Goal: Find specific page/section: Find specific page/section

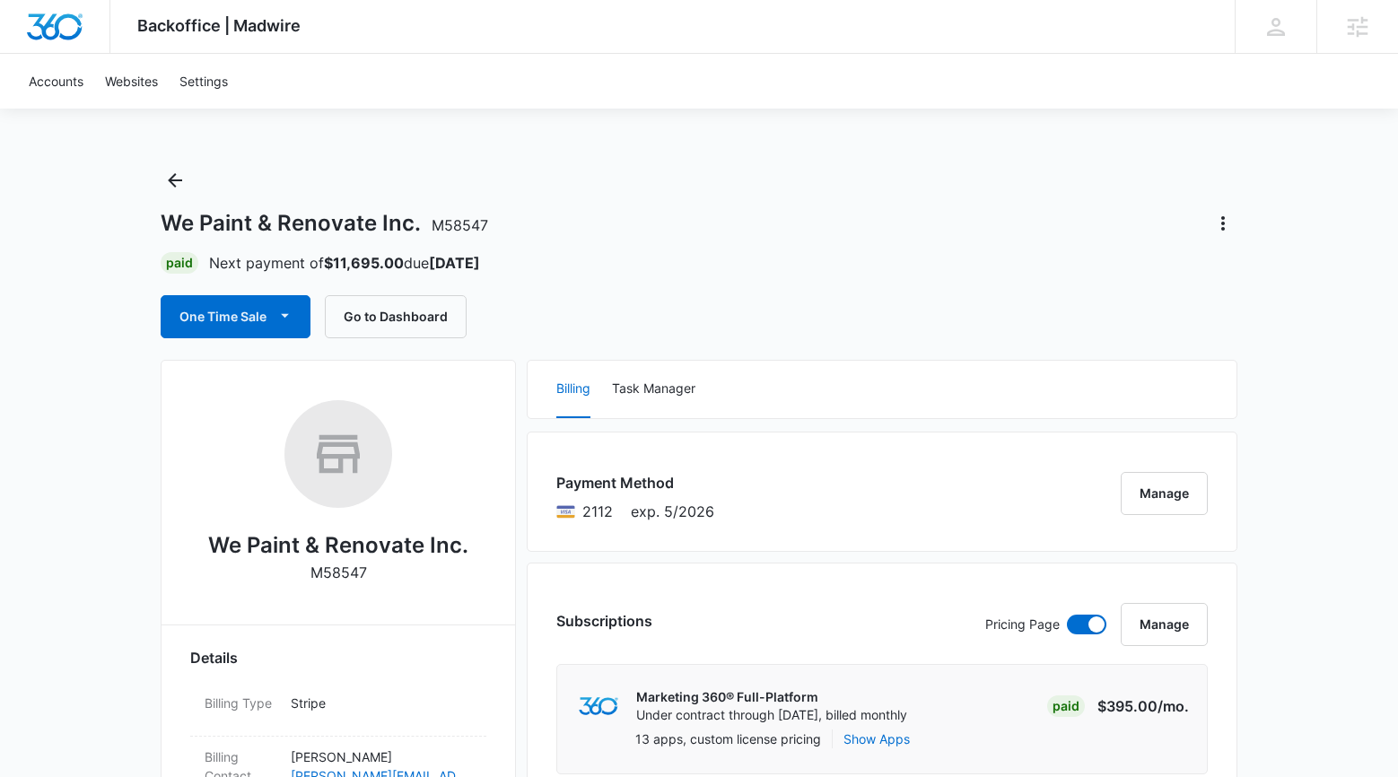
click at [525, 312] on div "One Time Sale Go to Dashboard" at bounding box center [699, 316] width 1077 height 43
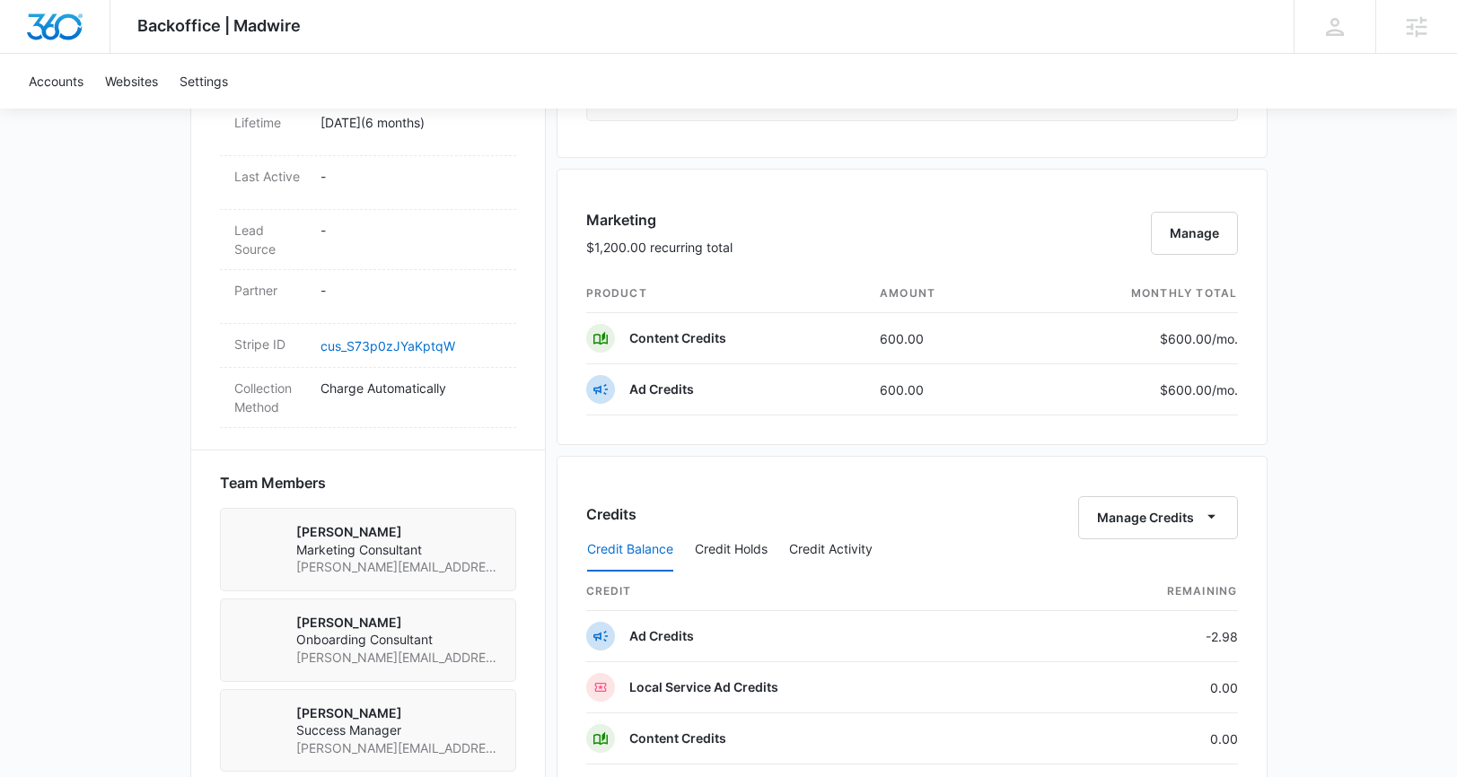
scroll to position [1073, 0]
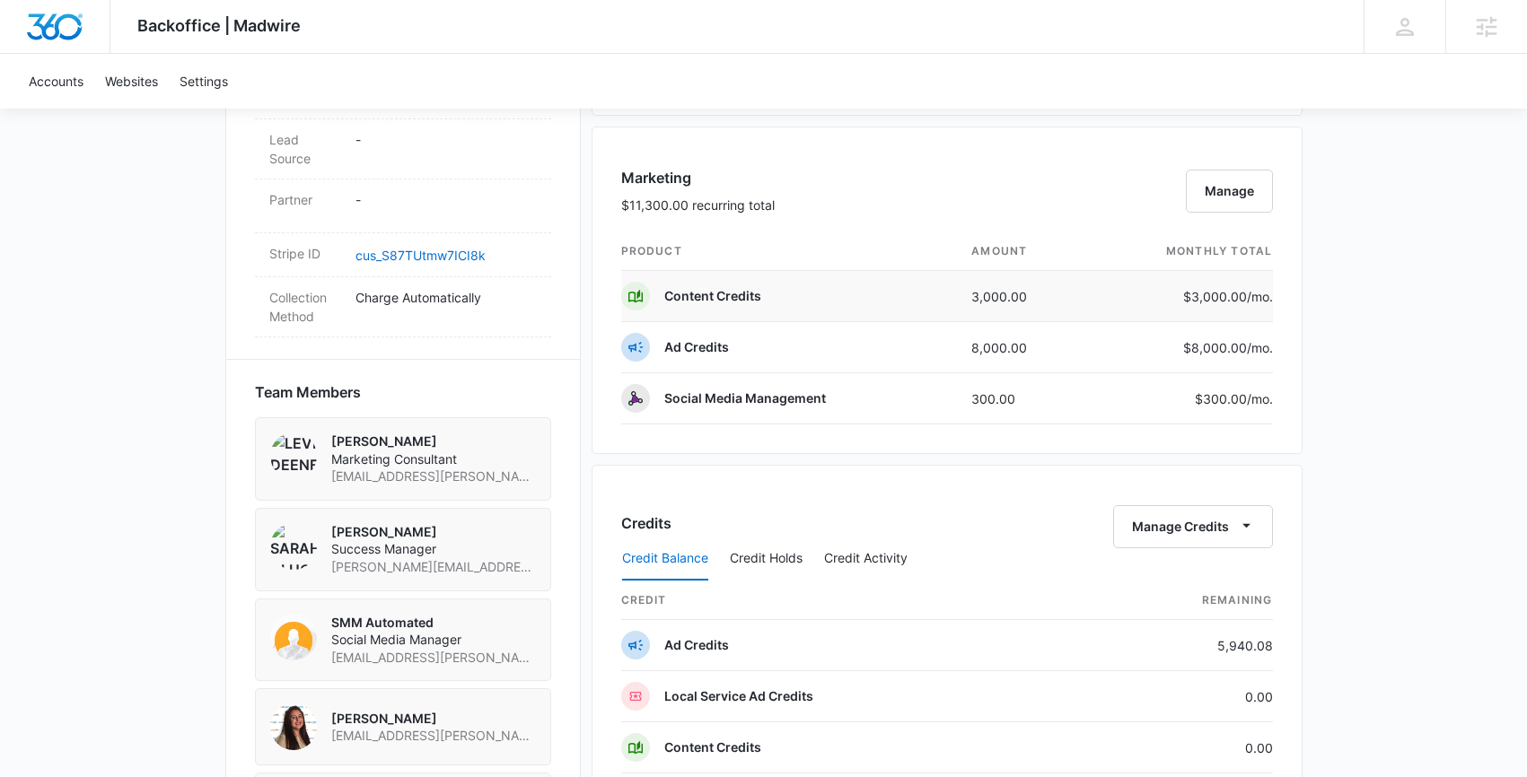
scroll to position [1027, 0]
drag, startPoint x: 1051, startPoint y: 339, endPoint x: 971, endPoint y: 346, distance: 80.1
click at [971, 346] on td "8,000.00" at bounding box center [1022, 345] width 130 height 51
click at [1324, 310] on div "Backoffice | Madwire Apps Settings Sarah Gluchacki Sarah.Gluchacki@madwire.com …" at bounding box center [763, 208] width 1527 height 2470
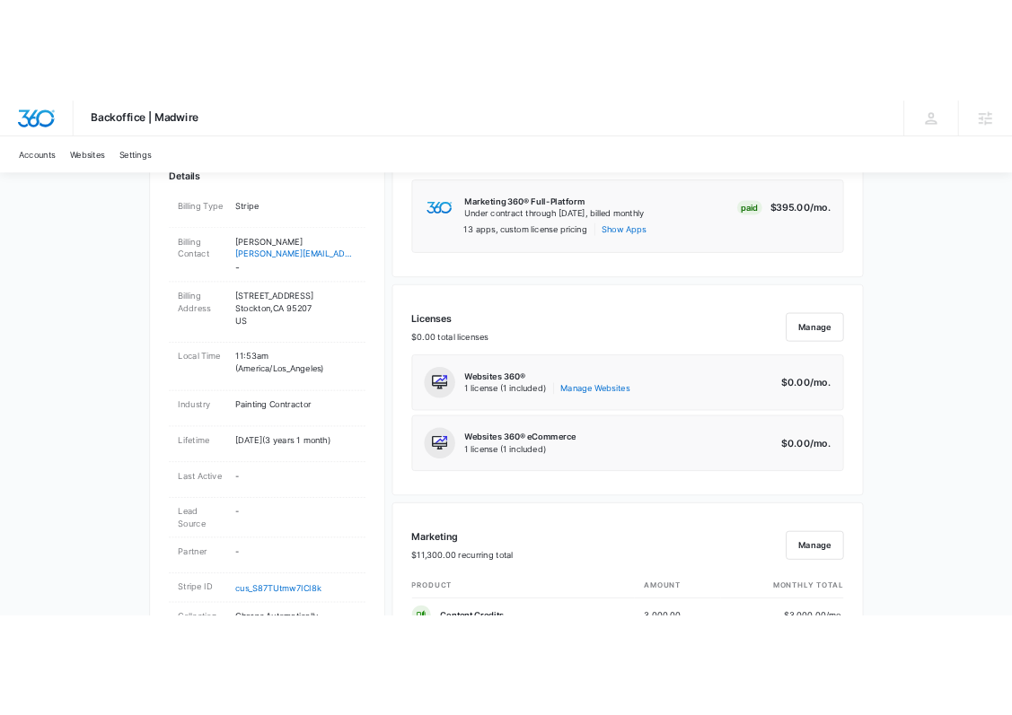
scroll to position [182, 0]
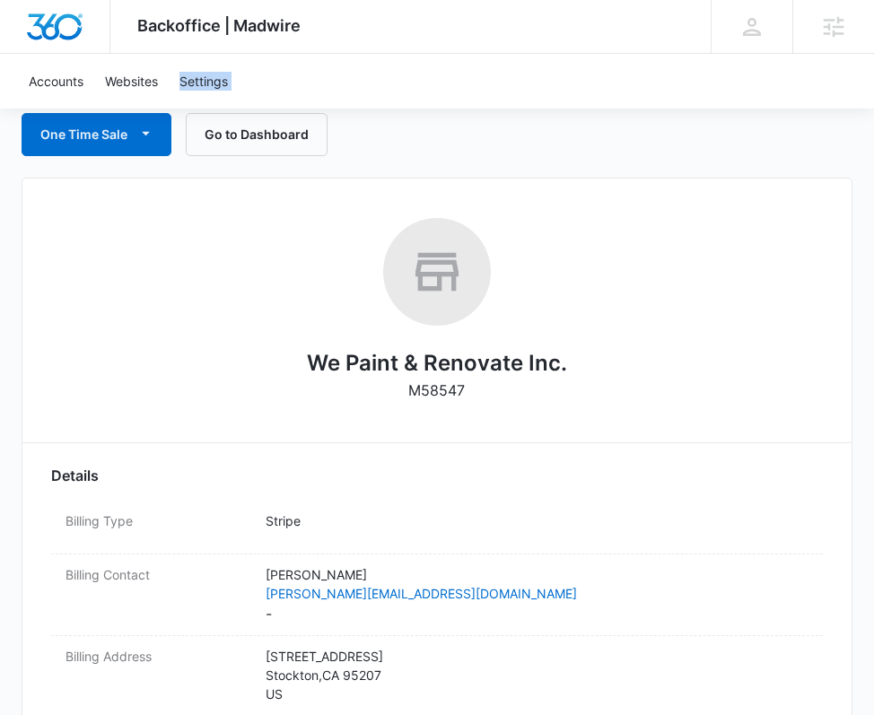
drag, startPoint x: 871, startPoint y: 54, endPoint x: 924, endPoint y: 54, distance: 53.0
